Goal: Information Seeking & Learning: Learn about a topic

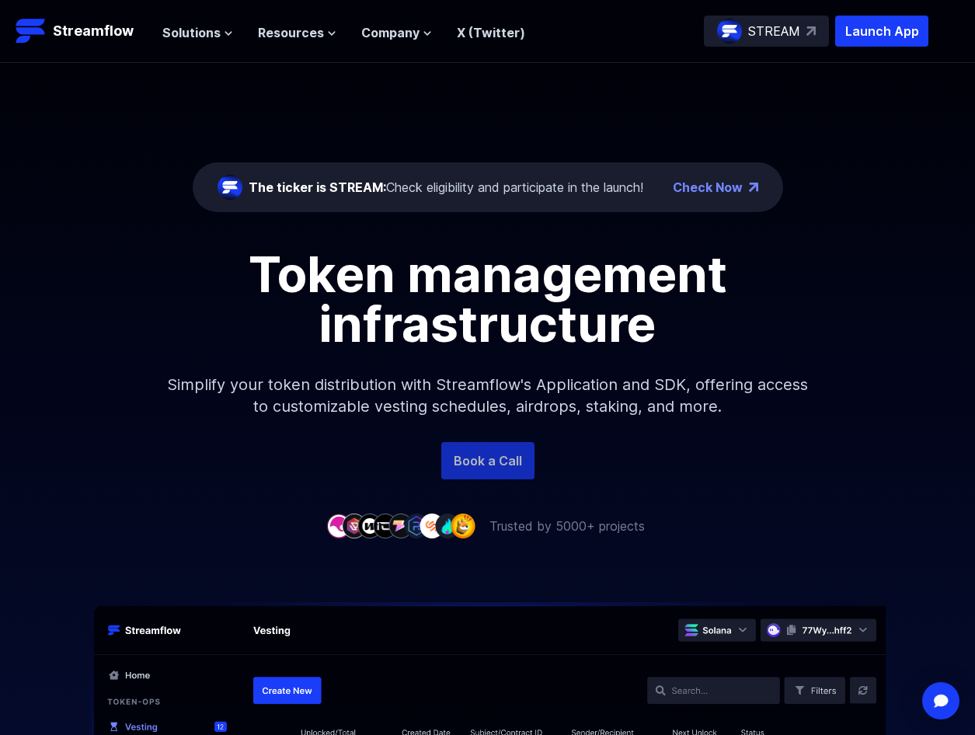
click at [490, 464] on link "Book a Call" at bounding box center [487, 460] width 93 height 37
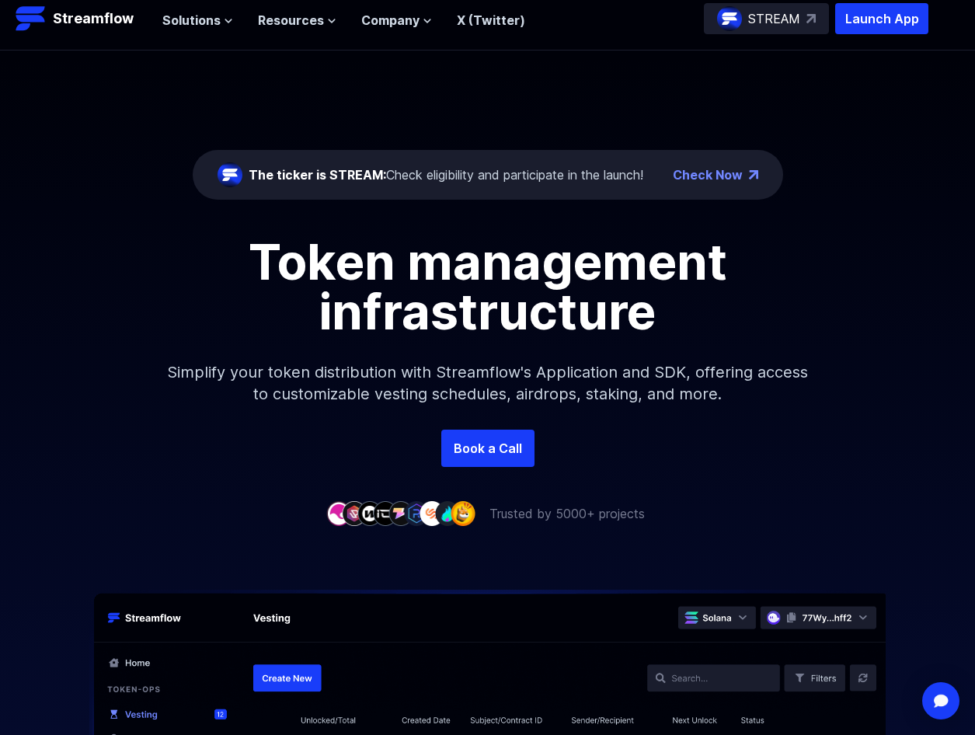
scroll to position [233, 0]
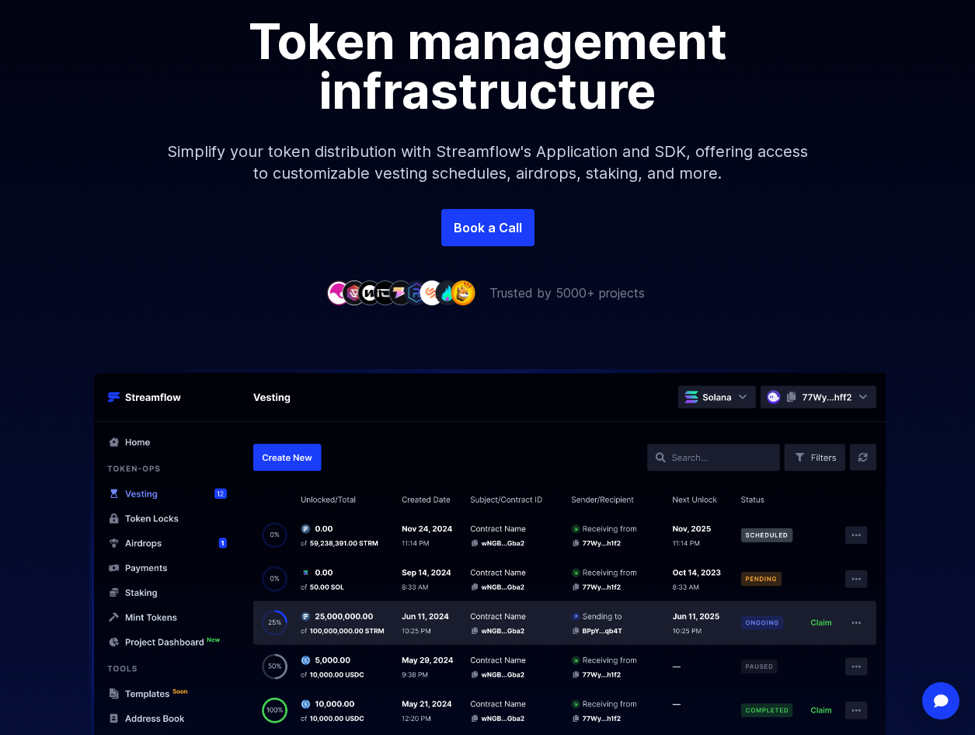
click at [700, 457] on img at bounding box center [487, 565] width 975 height 393
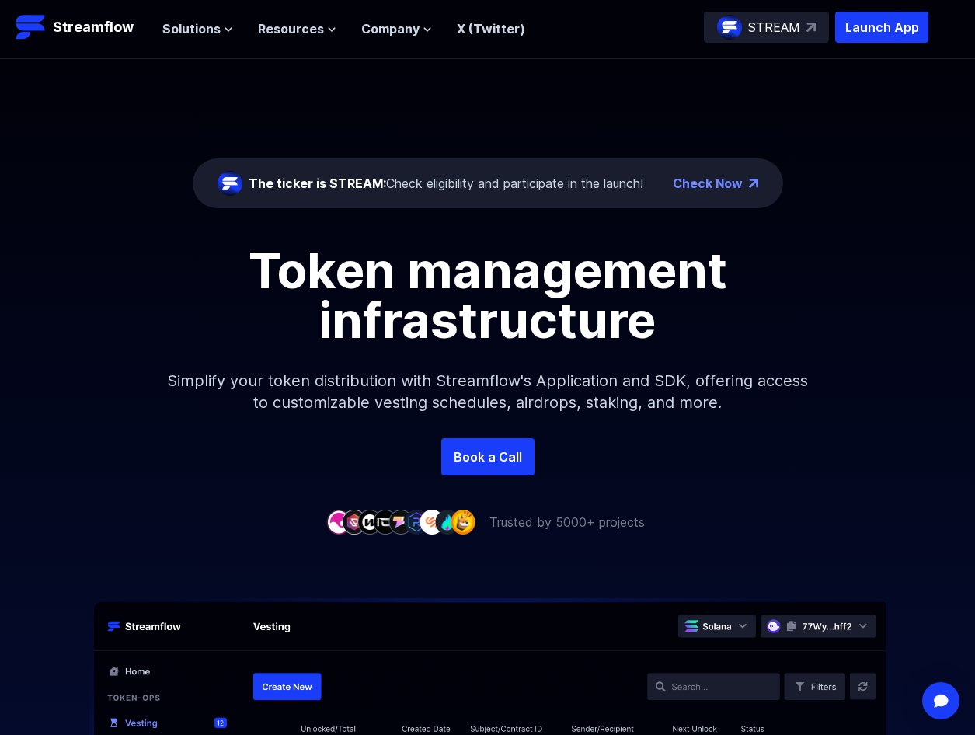
scroll to position [0, 0]
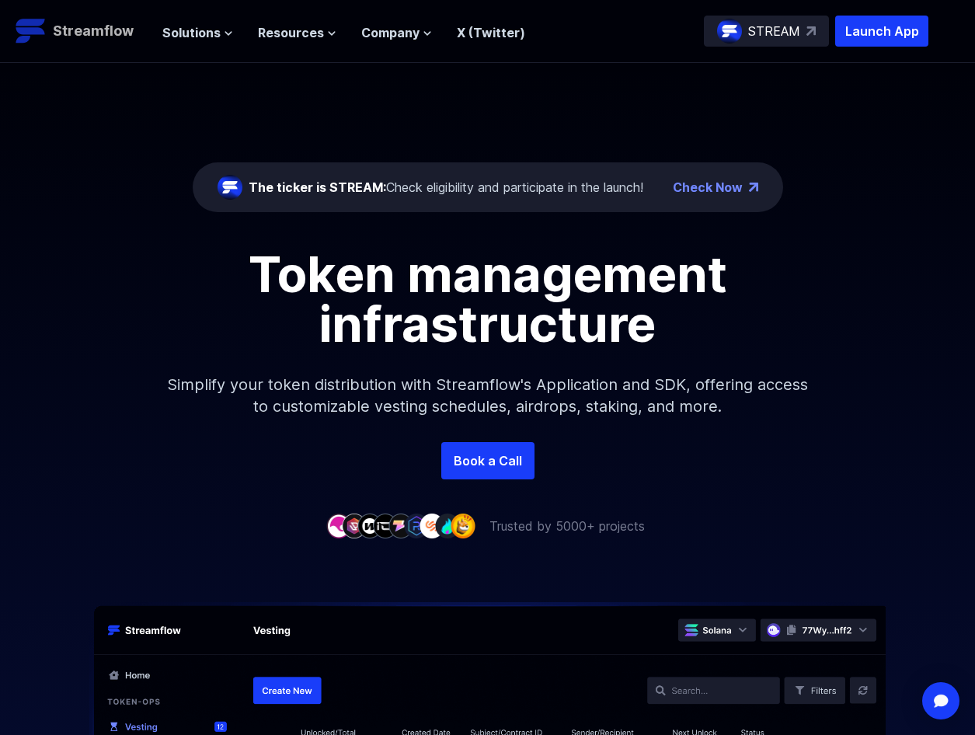
click at [108, 28] on p "Streamflow" at bounding box center [93, 31] width 81 height 22
click at [224, 37] on icon at bounding box center [228, 33] width 9 height 9
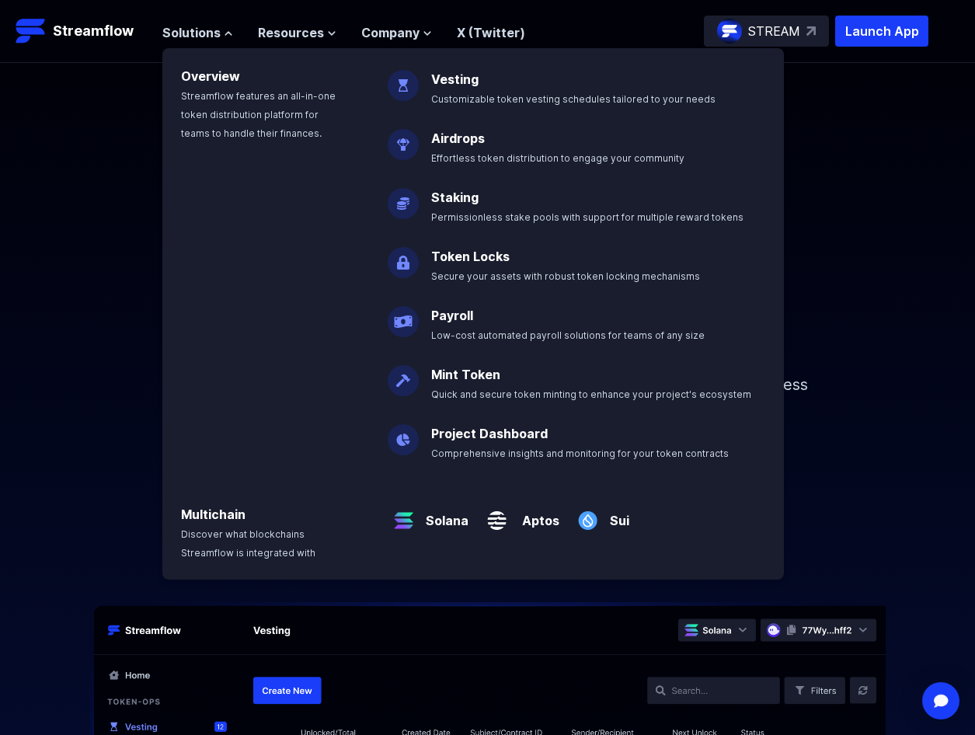
click at [337, 33] on ul "Solutions Overview Streamflow features an all-in-one token distribution platfor…" at bounding box center [343, 32] width 363 height 19
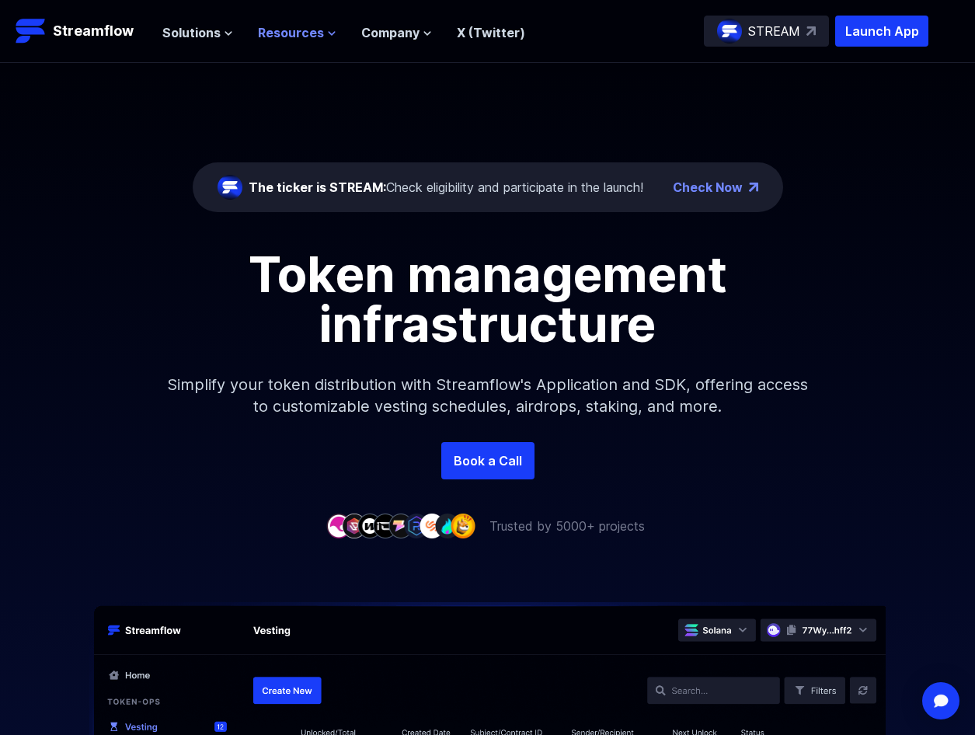
click at [310, 34] on span "Resources" at bounding box center [291, 32] width 66 height 19
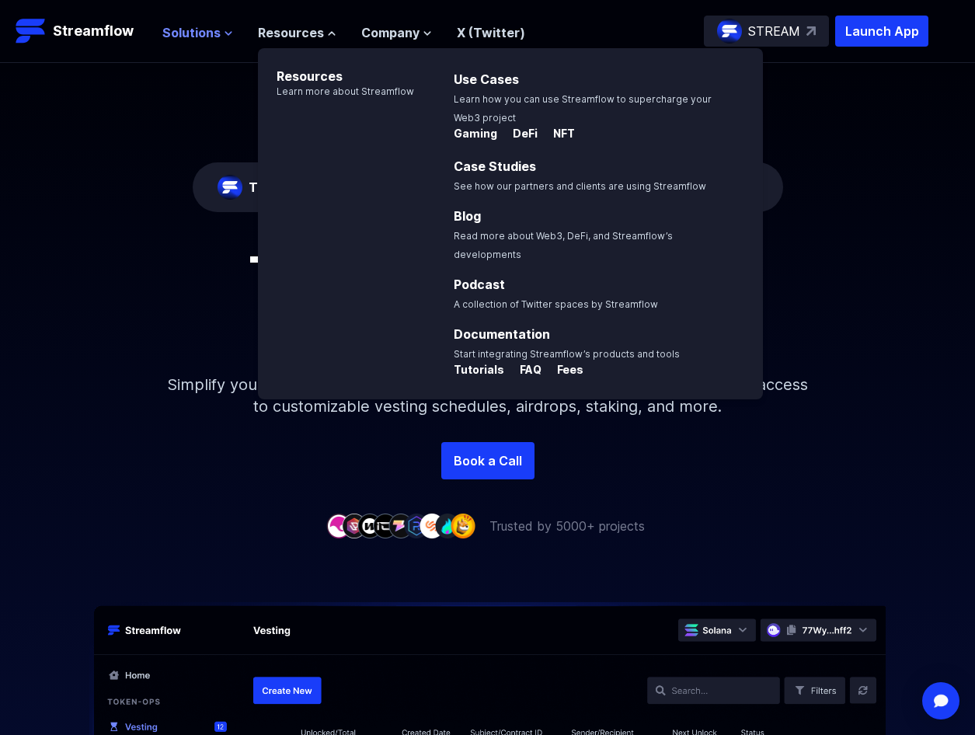
click at [203, 35] on span "Solutions" at bounding box center [191, 32] width 58 height 19
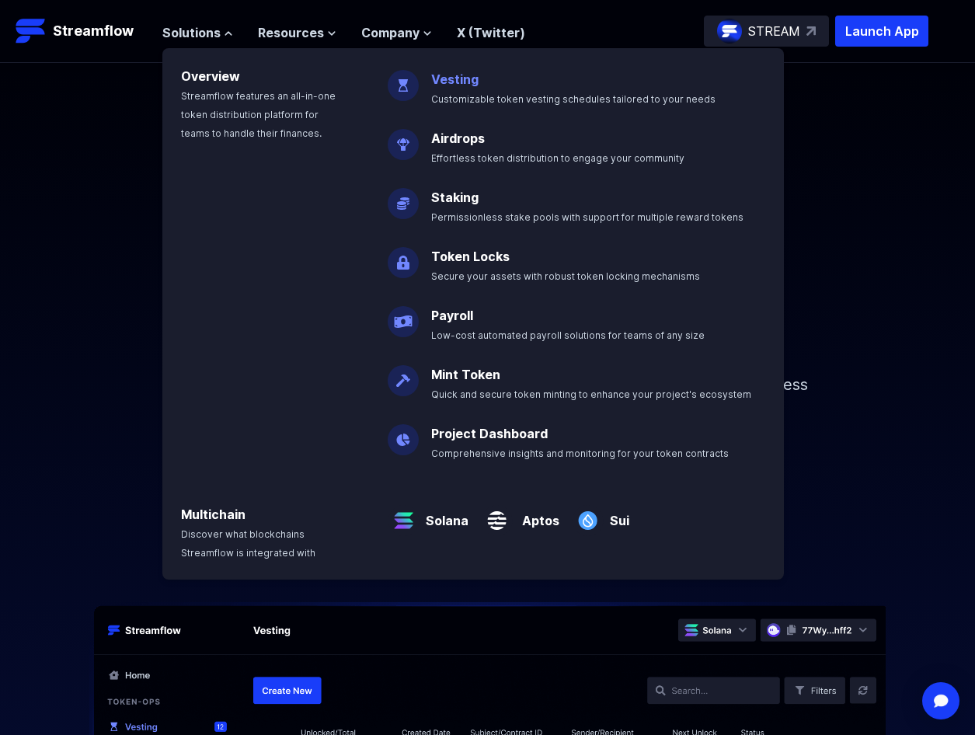
click at [446, 72] on link "Vesting" at bounding box center [454, 79] width 47 height 16
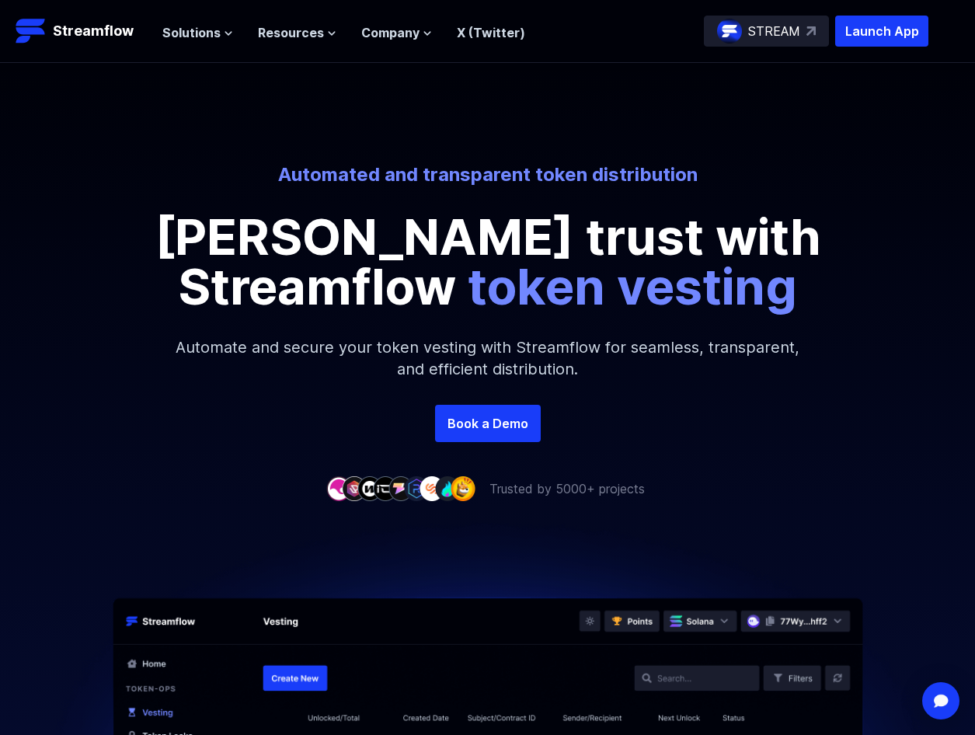
click at [780, 33] on p "STREAM" at bounding box center [774, 31] width 52 height 19
click at [188, 30] on span "Solutions" at bounding box center [191, 32] width 58 height 19
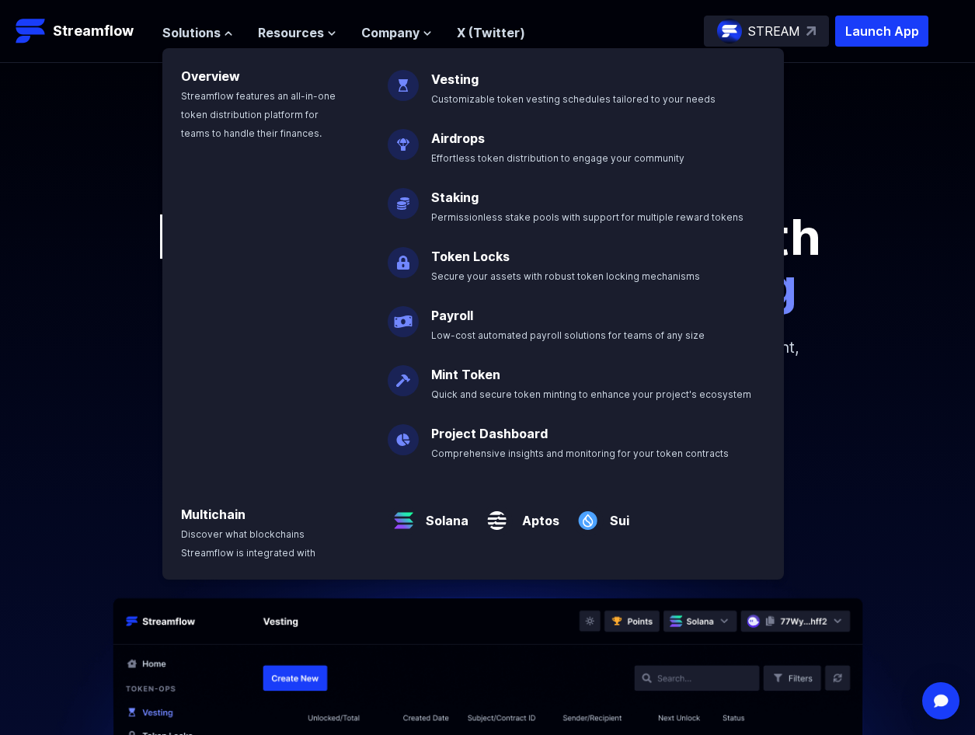
click at [398, 262] on img at bounding box center [403, 256] width 31 height 43
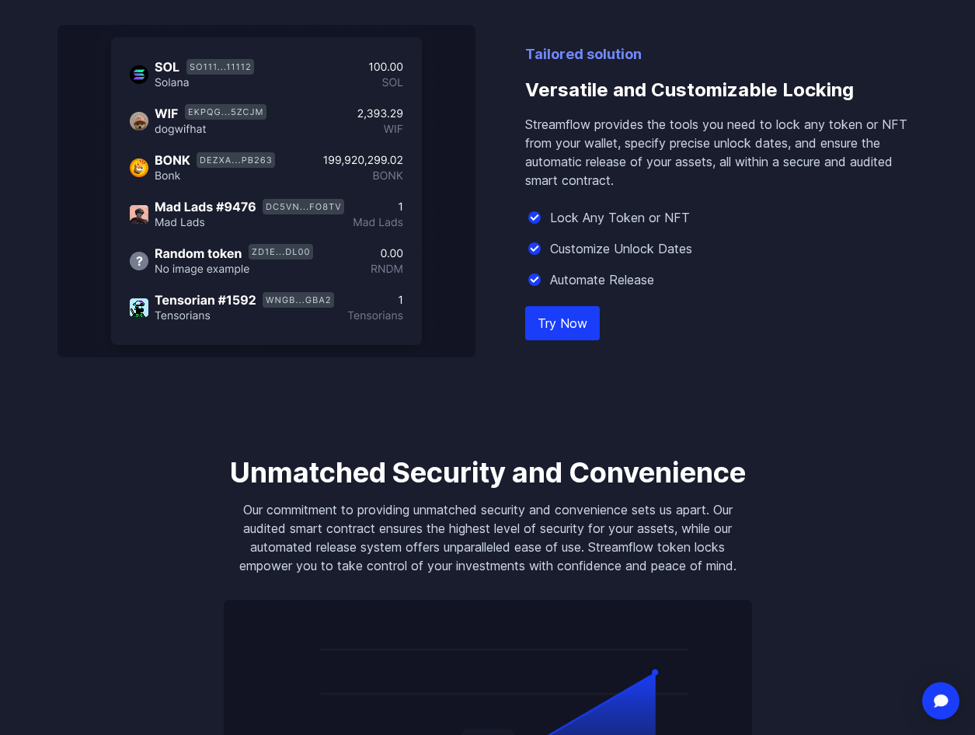
scroll to position [932, 0]
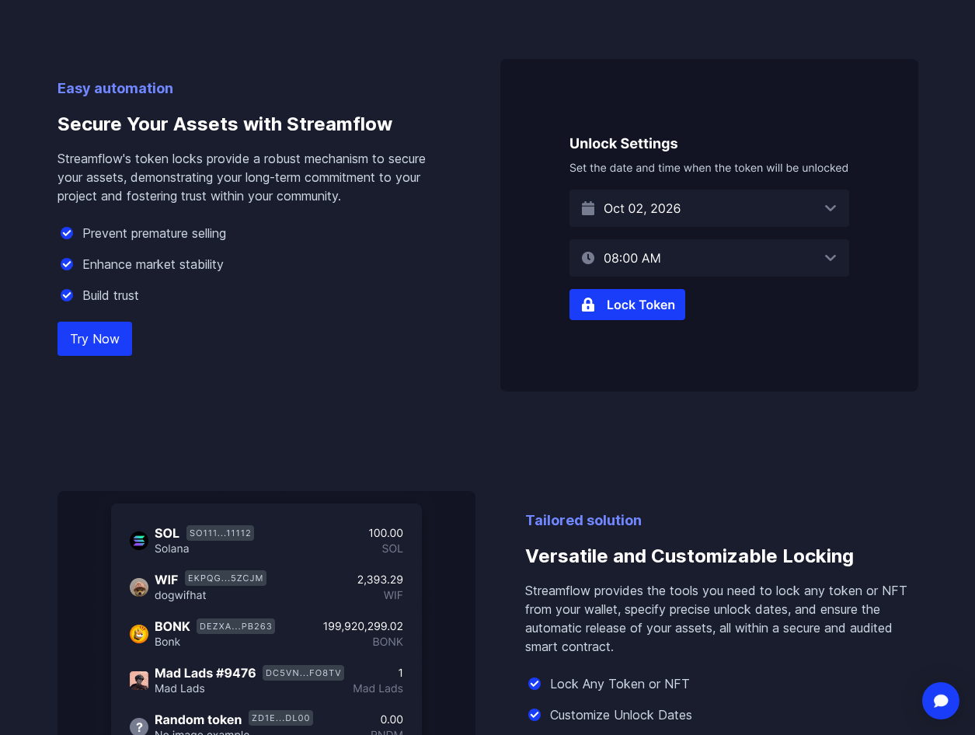
click at [681, 206] on img at bounding box center [709, 225] width 418 height 332
click at [809, 209] on img at bounding box center [709, 225] width 418 height 332
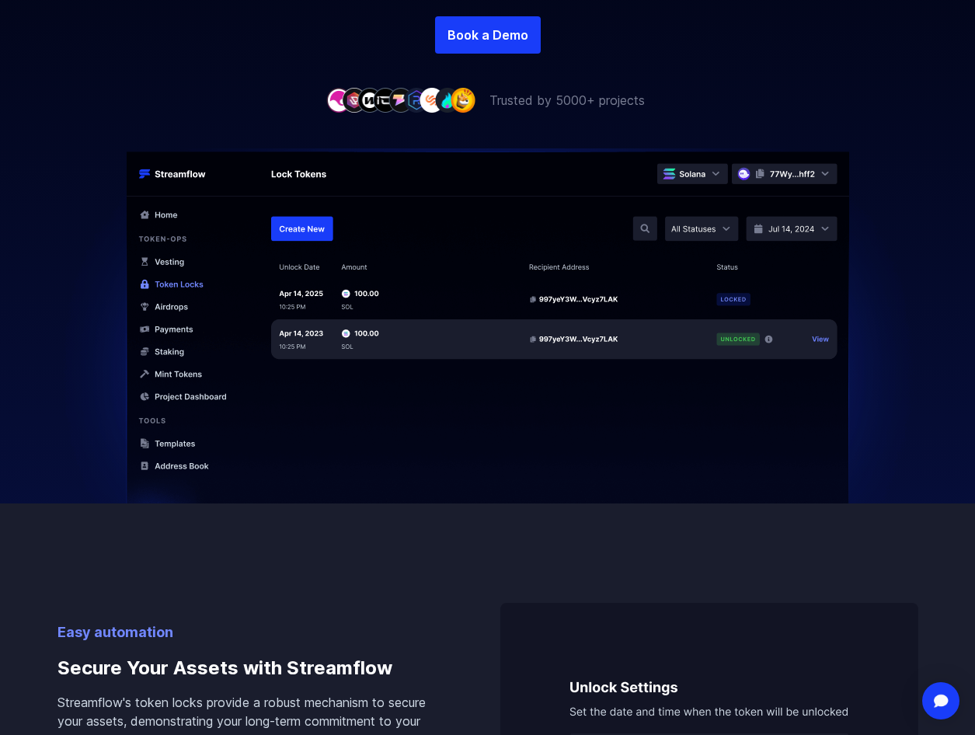
scroll to position [0, 0]
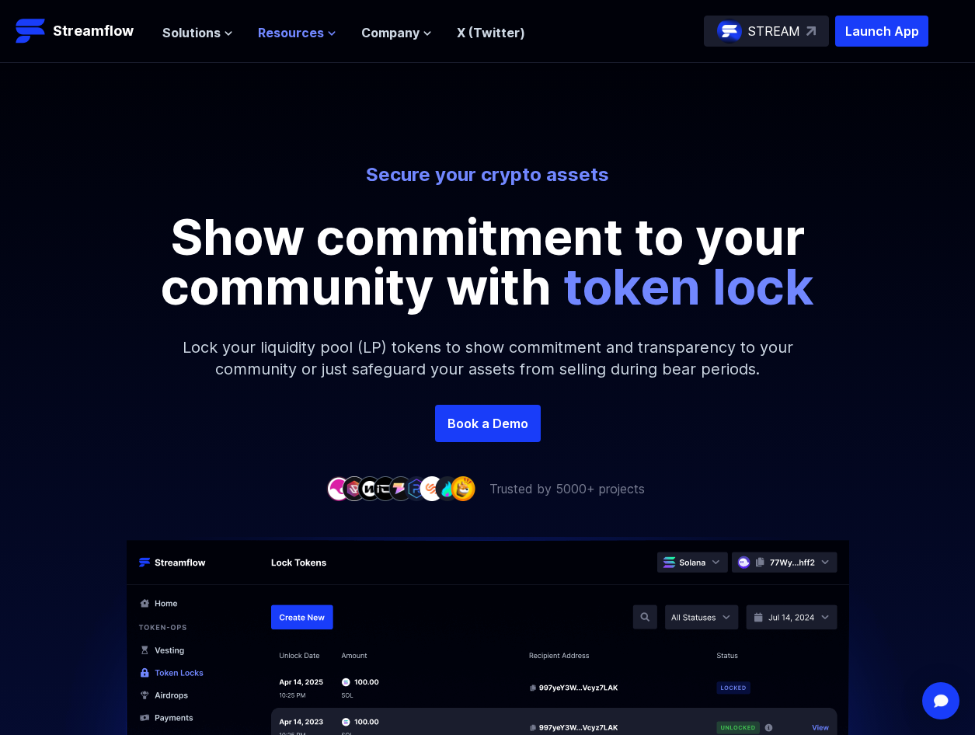
click at [327, 33] on icon at bounding box center [331, 33] width 9 height 9
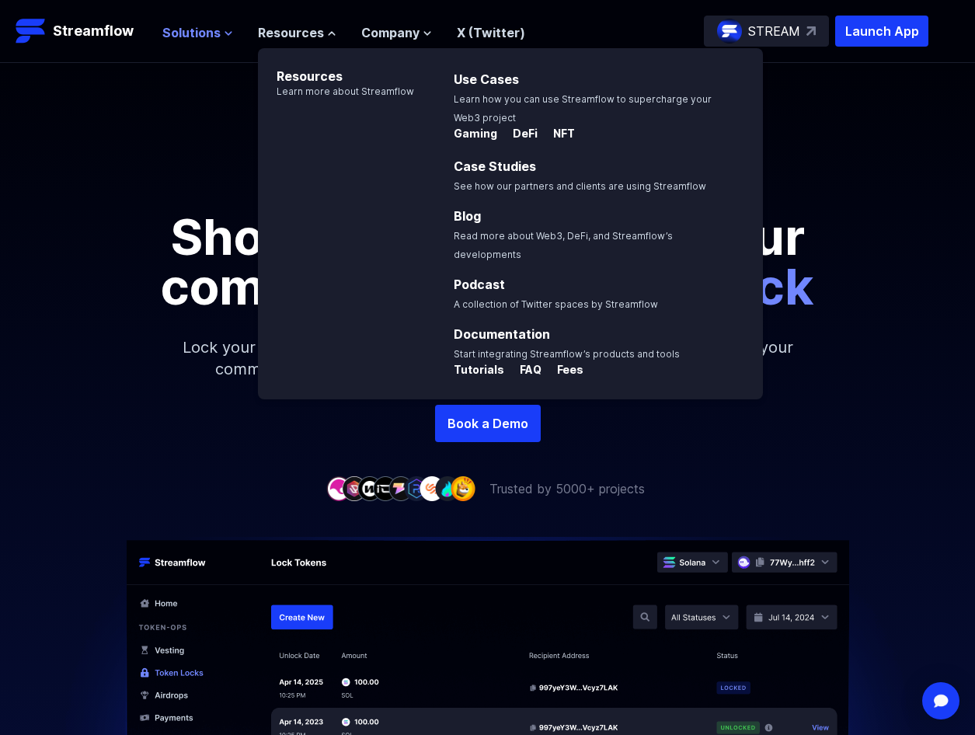
click at [209, 32] on span "Solutions" at bounding box center [191, 32] width 58 height 19
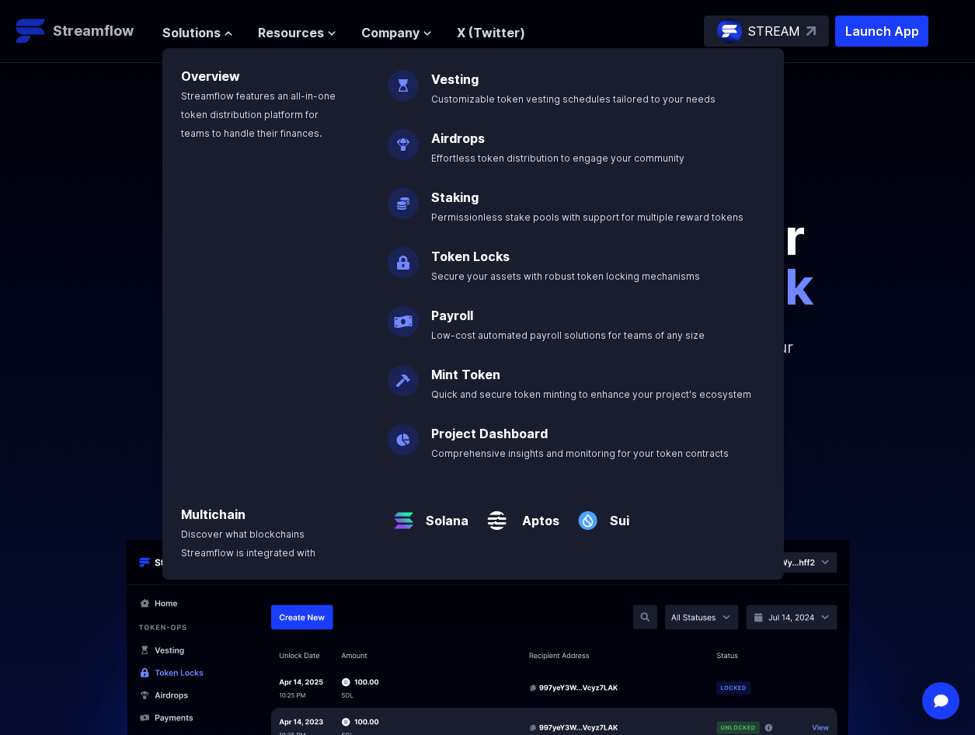
click at [100, 30] on p "Streamflow" at bounding box center [93, 31] width 81 height 22
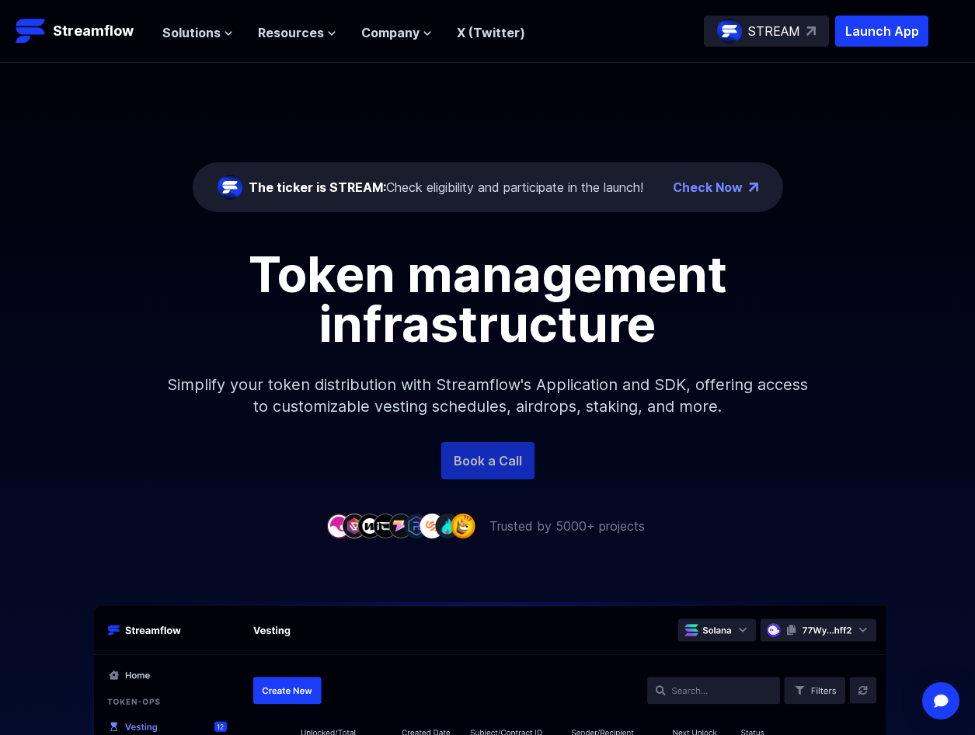
click at [506, 468] on link "Book a Call" at bounding box center [487, 460] width 93 height 37
click at [872, 28] on p "Launch App" at bounding box center [881, 31] width 93 height 31
